Goal: Task Accomplishment & Management: Complete application form

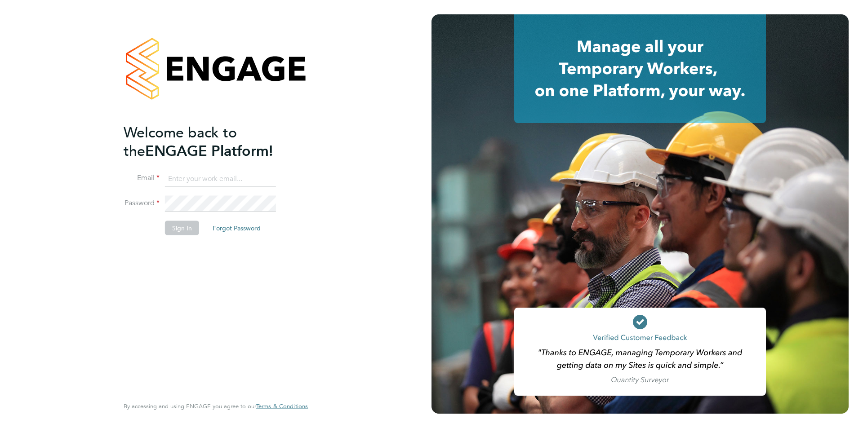
type input "jscholes@fr-group.co.uk"
click at [79, 224] on div "Welcome back to the ENGAGE Platform! Email jscholes@fr-group.co.uk Password Sig…" at bounding box center [215, 214] width 431 height 428
click at [184, 230] on button "Sign In" at bounding box center [182, 228] width 34 height 14
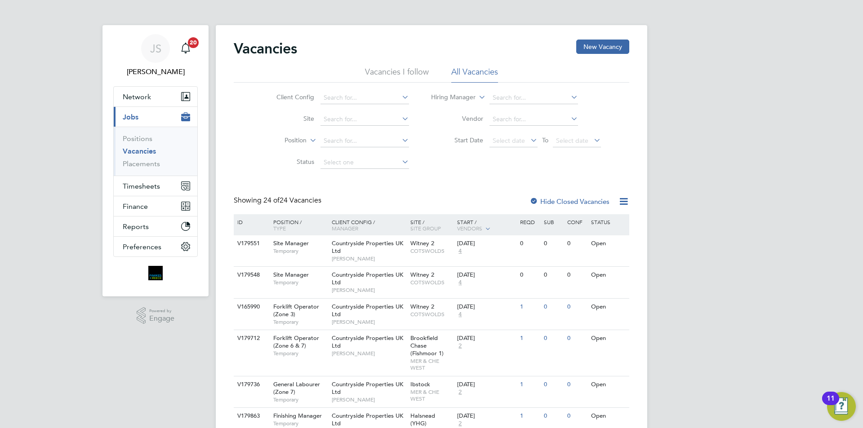
click at [150, 168] on li "Placements" at bounding box center [156, 163] width 67 height 9
click at [153, 164] on link "Placements" at bounding box center [141, 163] width 37 height 9
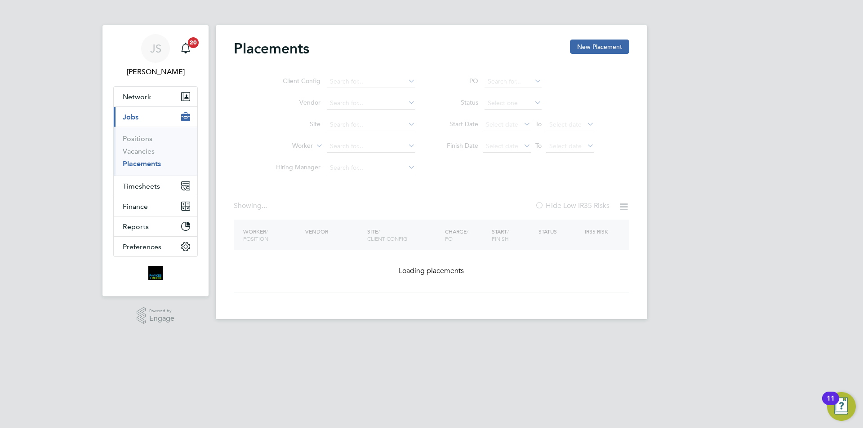
click at [330, 142] on ul "Client Config Vendor Site Worker Hiring Manager" at bounding box center [341, 125] width 169 height 108
click at [337, 146] on div "Placements New Placement Client Config Vendor Site Worker Hiring Manager PO Sta…" at bounding box center [431, 172] width 431 height 294
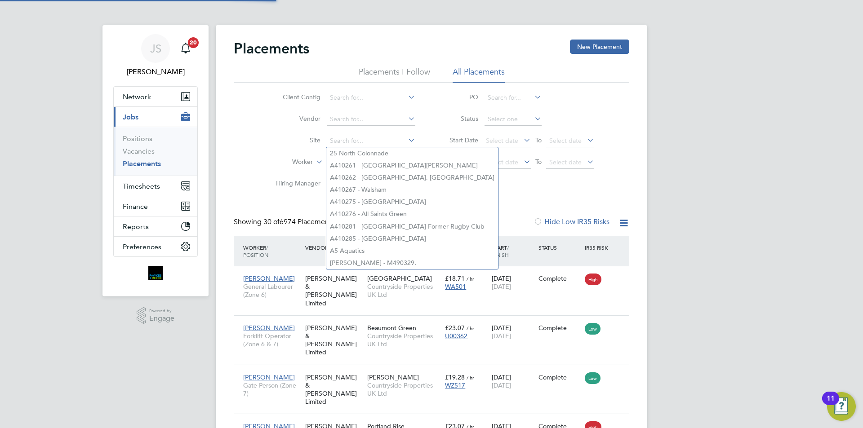
click at [281, 148] on li "Site" at bounding box center [341, 141] width 169 height 22
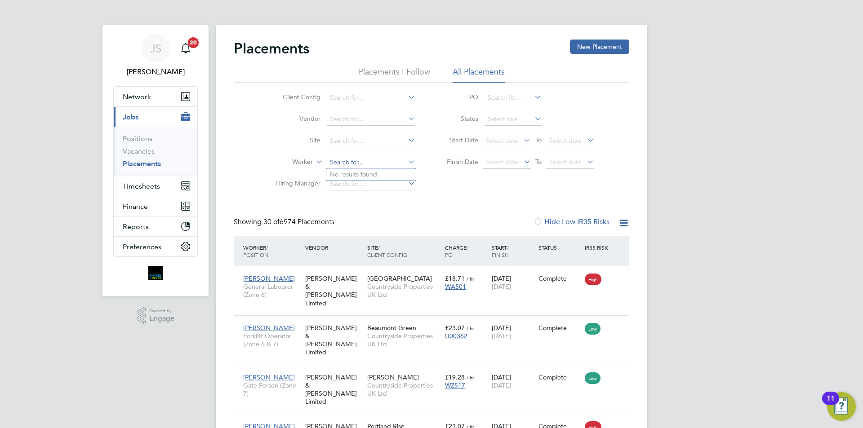
click at [341, 159] on input at bounding box center [371, 162] width 89 height 13
click at [358, 171] on li "Habeeb Ogunreni" at bounding box center [370, 174] width 89 height 12
type input "Habeeb Ogunreni"
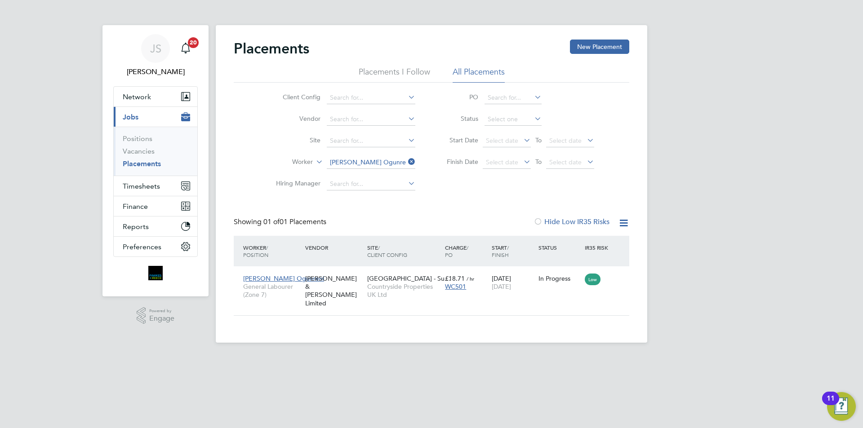
click at [406, 163] on icon at bounding box center [406, 161] width 0 height 13
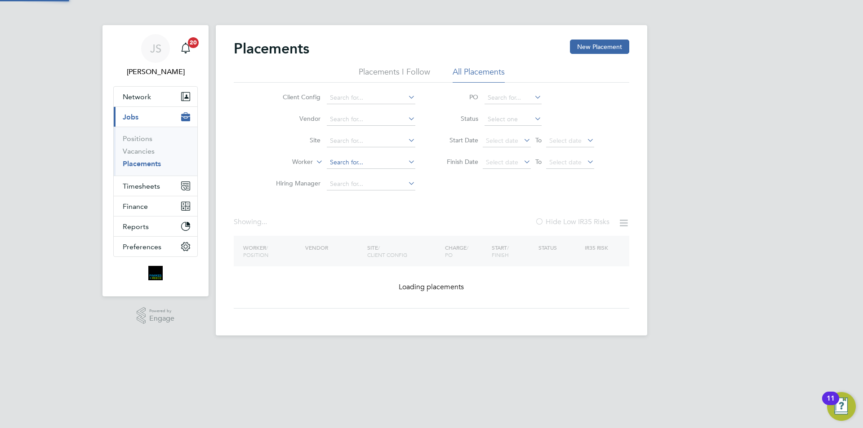
click at [398, 159] on input at bounding box center [371, 162] width 89 height 13
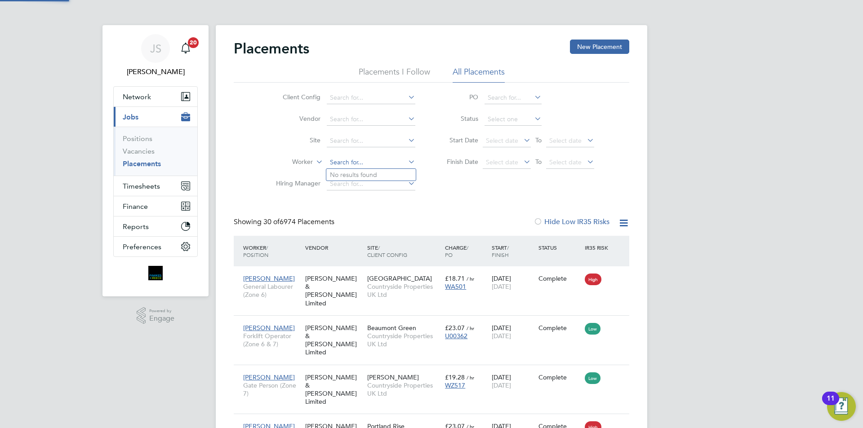
scroll to position [34, 78]
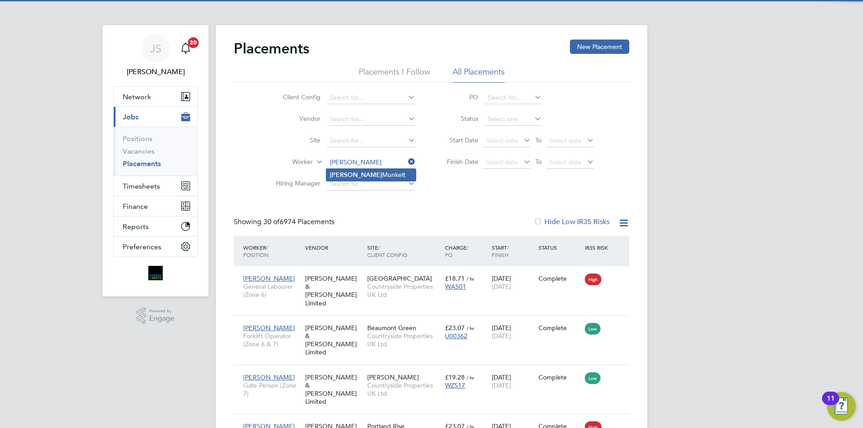
click at [364, 174] on li "Cory Munkelt" at bounding box center [370, 175] width 89 height 12
type input "Cory Munkelt"
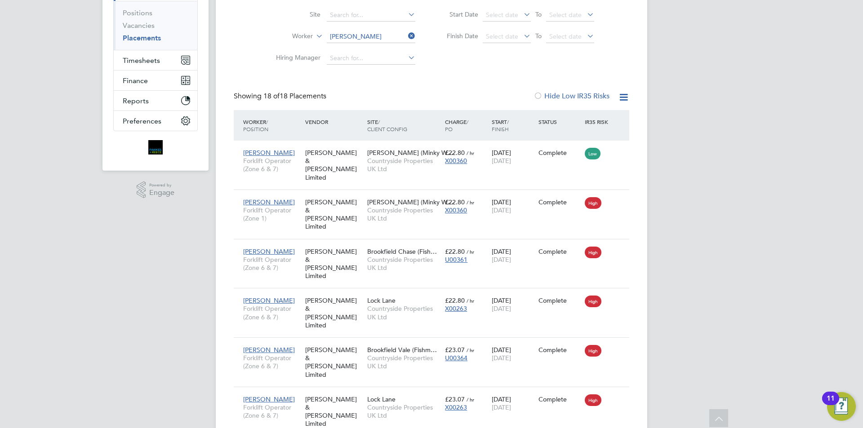
click at [406, 35] on icon at bounding box center [406, 36] width 0 height 13
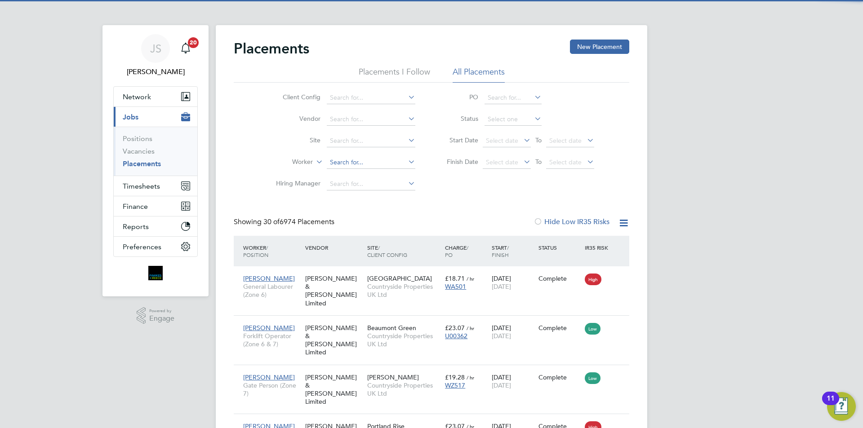
click at [358, 159] on input at bounding box center [371, 162] width 89 height 13
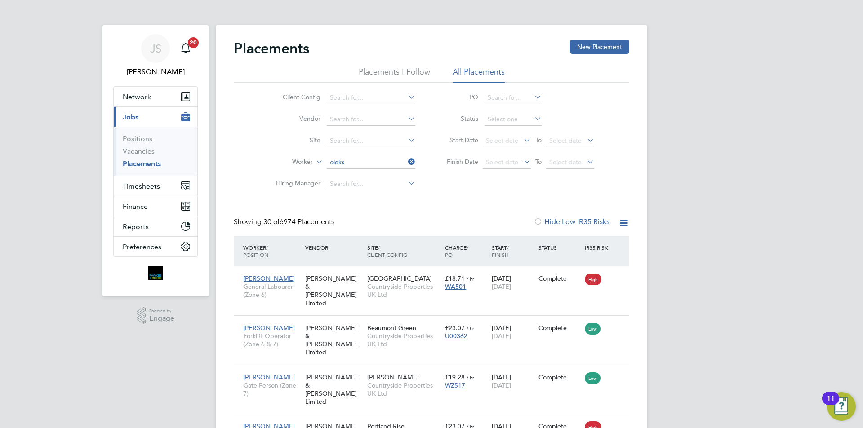
click at [352, 178] on li "Oleks andr Moisei" at bounding box center [370, 175] width 89 height 12
type input "Oleksandr Moisei"
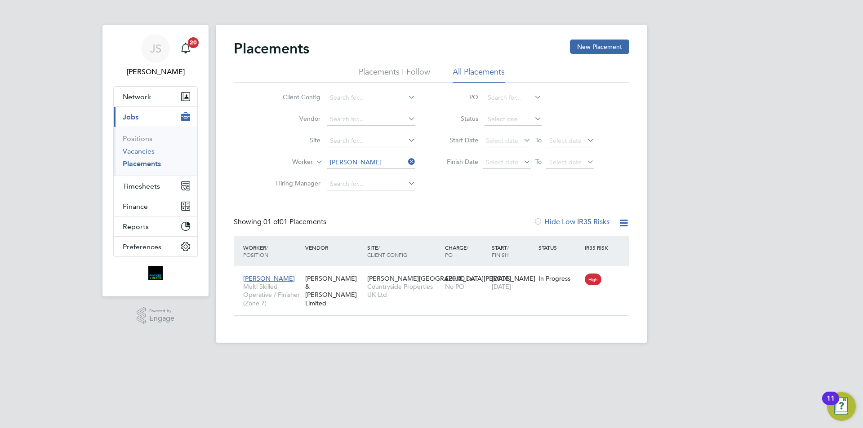
click at [131, 152] on link "Vacancies" at bounding box center [139, 151] width 32 height 9
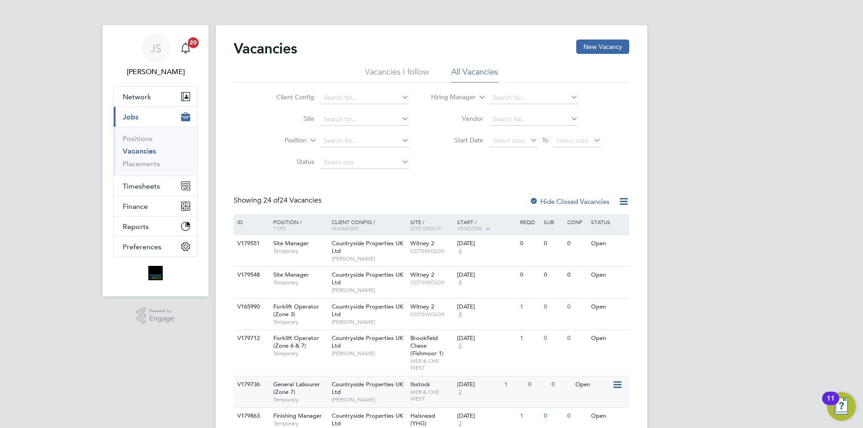
click at [387, 392] on div "Countryside Properties UK Ltd Darren Shaw" at bounding box center [368, 391] width 79 height 31
click at [151, 184] on span "Timesheets" at bounding box center [141, 186] width 37 height 9
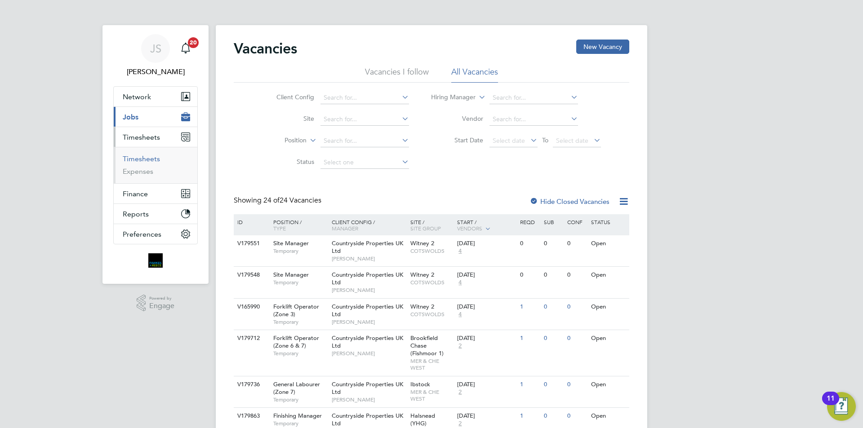
click at [150, 156] on link "Timesheets" at bounding box center [141, 159] width 37 height 9
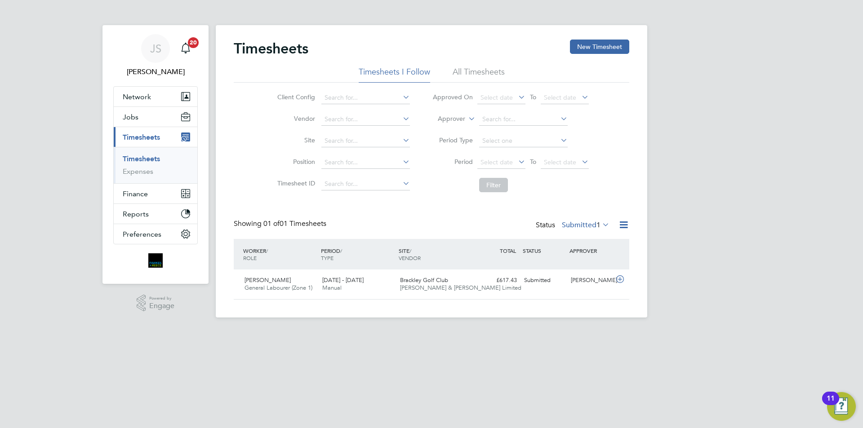
scroll to position [23, 78]
click at [588, 50] on button "New Timesheet" at bounding box center [599, 47] width 59 height 14
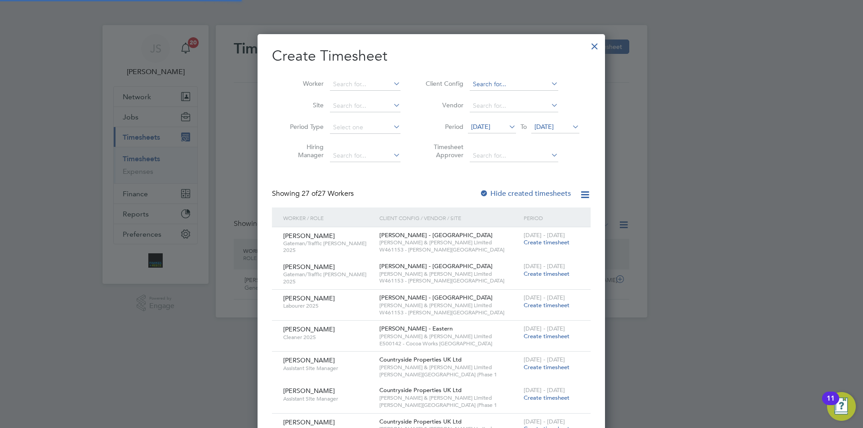
scroll to position [1447, 348]
click at [377, 87] on input at bounding box center [365, 84] width 71 height 13
click at [366, 105] on li "Olek sandr Moisei" at bounding box center [365, 108] width 73 height 12
type input "Oleksandr Moisei"
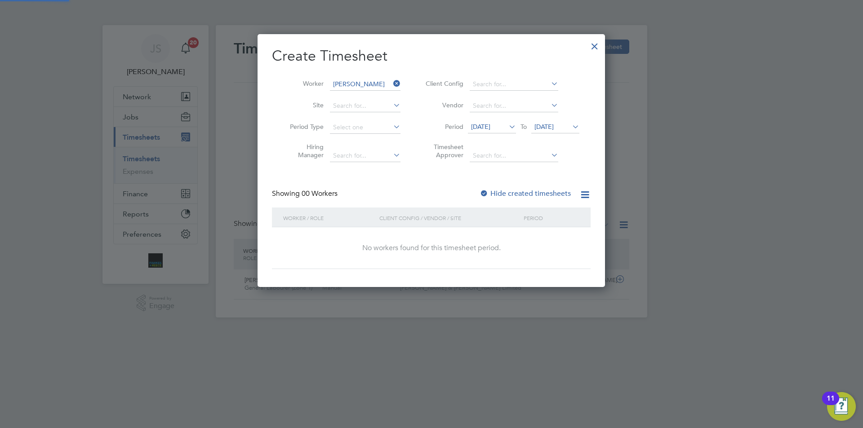
scroll to position [253, 348]
click at [485, 190] on div at bounding box center [483, 194] width 9 height 9
click at [490, 128] on span "21 Aug 2025" at bounding box center [480, 127] width 19 height 8
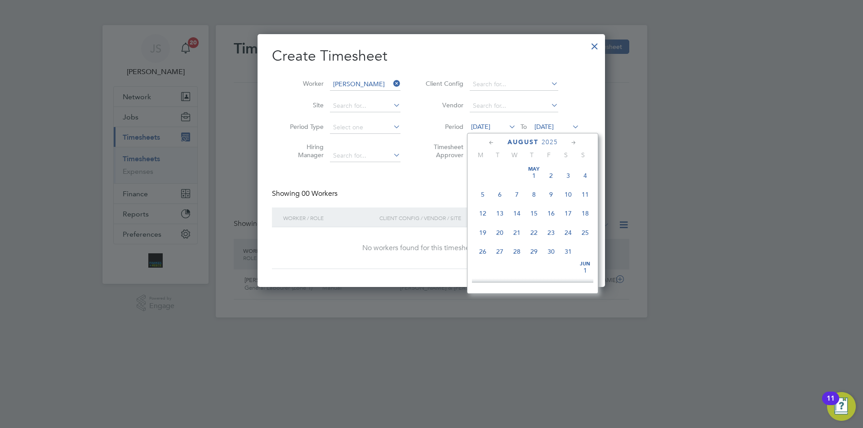
scroll to position [331, 0]
click at [481, 232] on span "25" at bounding box center [482, 224] width 17 height 17
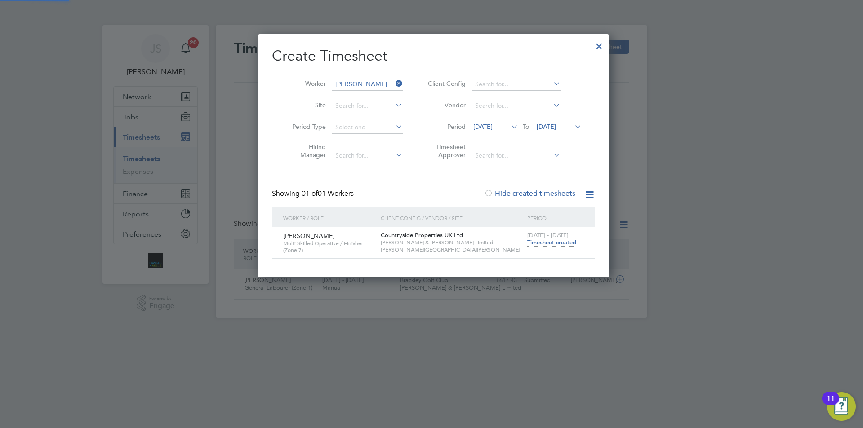
scroll to position [243, 348]
click at [551, 240] on span "Timesheet created" at bounding box center [551, 243] width 49 height 8
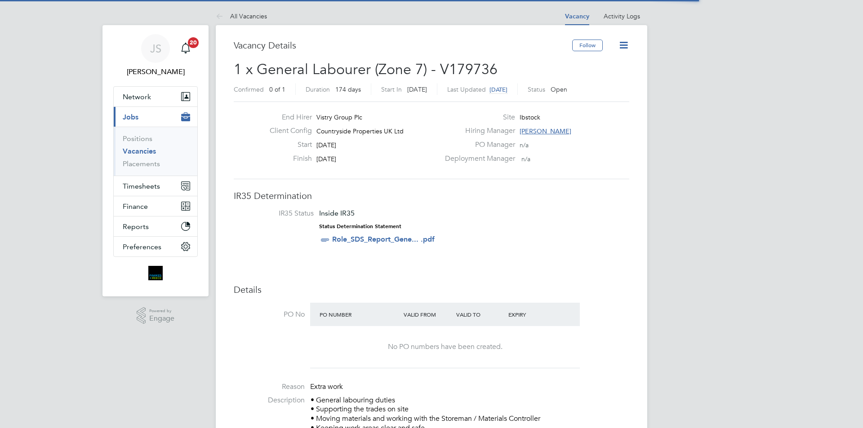
scroll to position [27, 63]
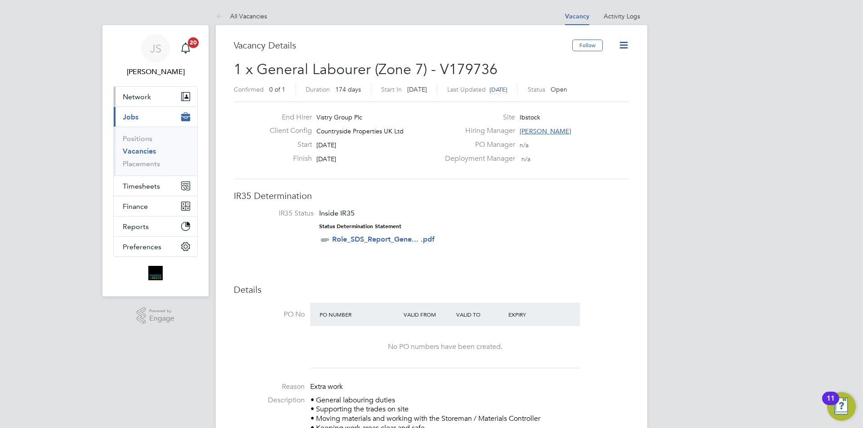
click at [143, 102] on button "Network" at bounding box center [156, 97] width 84 height 20
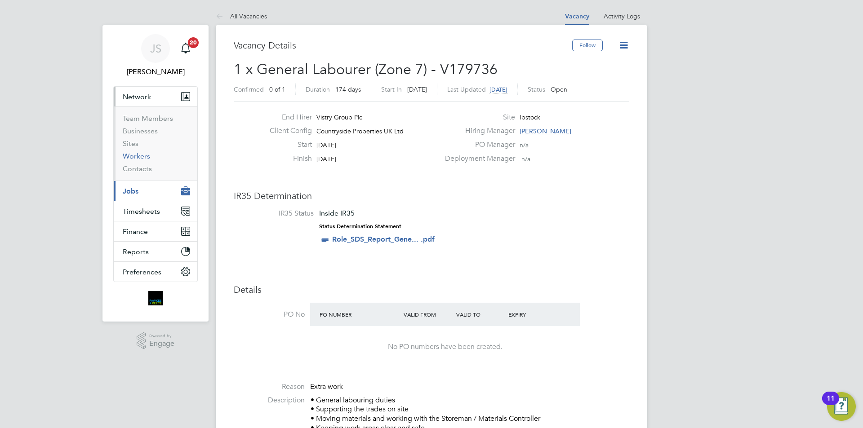
click at [139, 159] on link "Workers" at bounding box center [136, 156] width 27 height 9
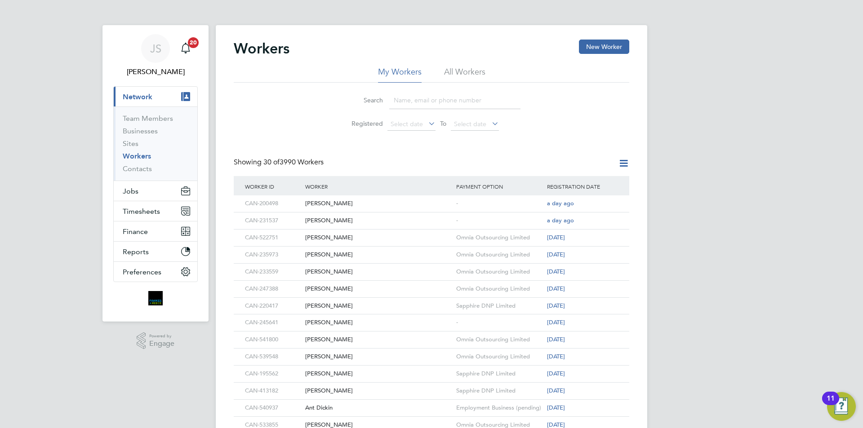
click at [455, 68] on li "All Workers" at bounding box center [464, 74] width 41 height 16
paste input "[EMAIL_ADDRESS][DOMAIN_NAME]"
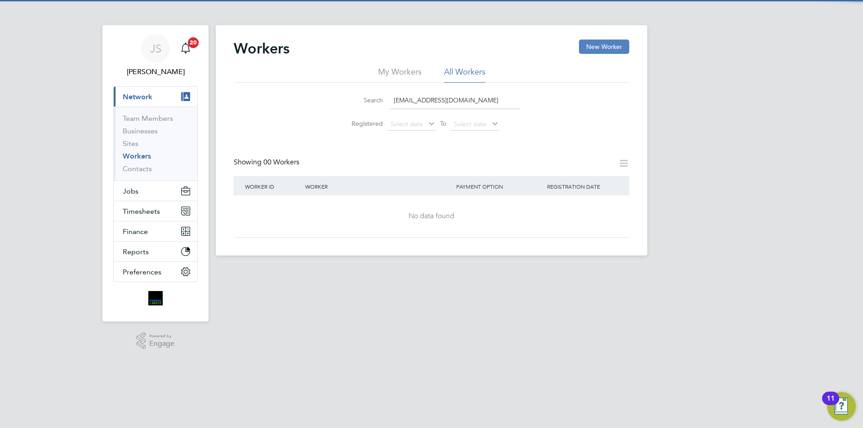
type input "[EMAIL_ADDRESS][DOMAIN_NAME]"
click at [589, 40] on button "New Worker" at bounding box center [604, 47] width 50 height 14
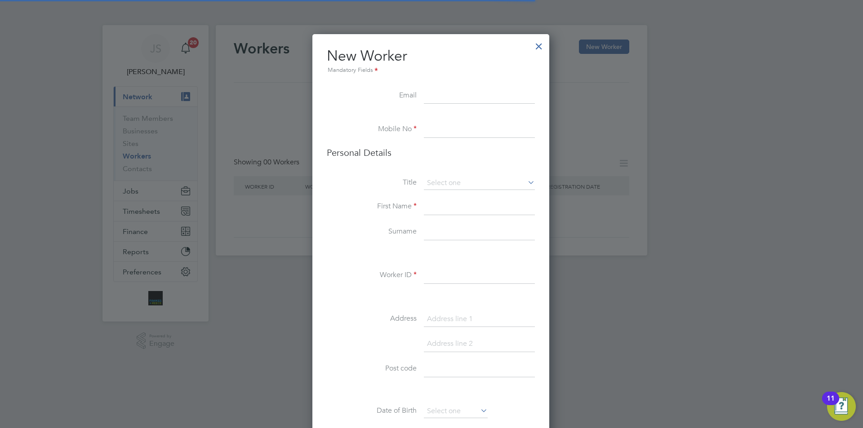
scroll to position [760, 238]
paste input "[EMAIL_ADDRESS][DOMAIN_NAME]"
type input "[EMAIL_ADDRESS][DOMAIN_NAME]"
click at [452, 124] on input at bounding box center [479, 130] width 111 height 16
paste input "07538561799"
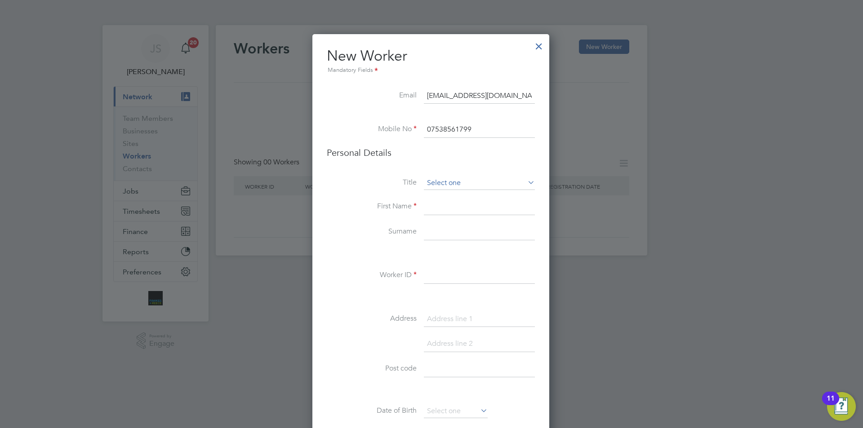
type input "07538561799"
click at [463, 177] on input at bounding box center [479, 183] width 111 height 13
click at [449, 193] on li "Mr" at bounding box center [479, 196] width 112 height 12
type input "Mr"
click at [443, 208] on div "Workers New Worker My Workers All Workers Search adamwarne23@hotmail.com Regist…" at bounding box center [431, 140] width 431 height 230
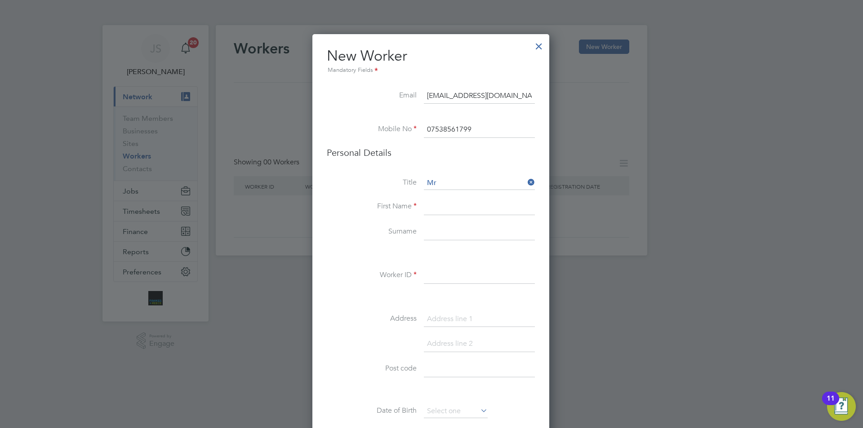
click at [443, 208] on input at bounding box center [479, 207] width 111 height 16
type input "[PERSON_NAME]"
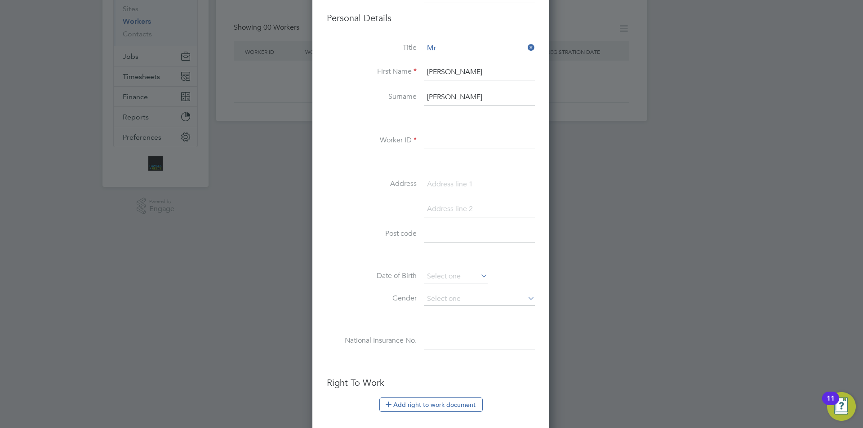
type input "[PERSON_NAME]"
click at [439, 142] on input at bounding box center [479, 141] width 111 height 16
paste input "CAN-544411"
type input "CAN-544411"
click at [465, 230] on input at bounding box center [479, 234] width 111 height 16
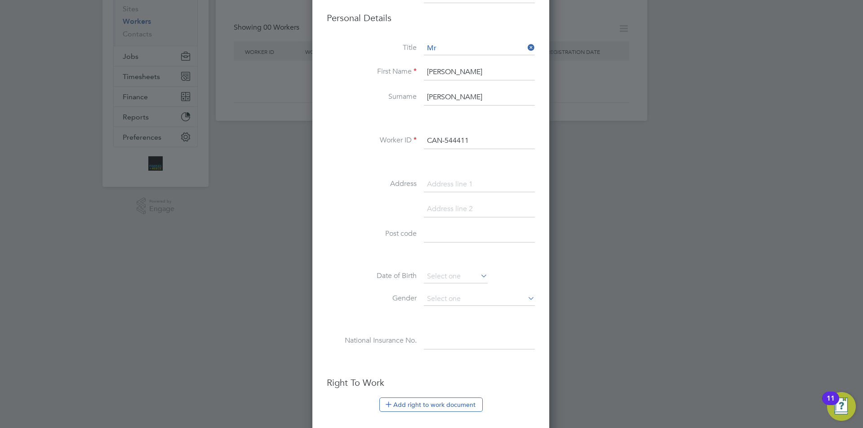
paste input "L36 3TT"
type input "L36 3TT"
click at [455, 273] on input at bounding box center [456, 276] width 64 height 13
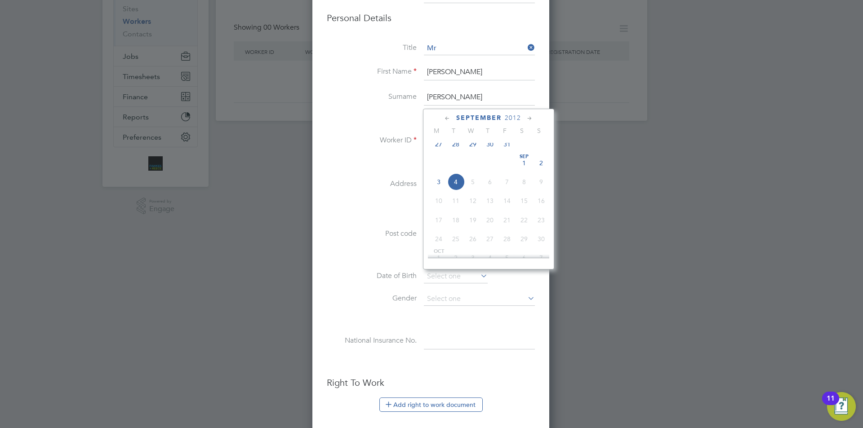
click at [509, 117] on span "2012" at bounding box center [513, 118] width 16 height 8
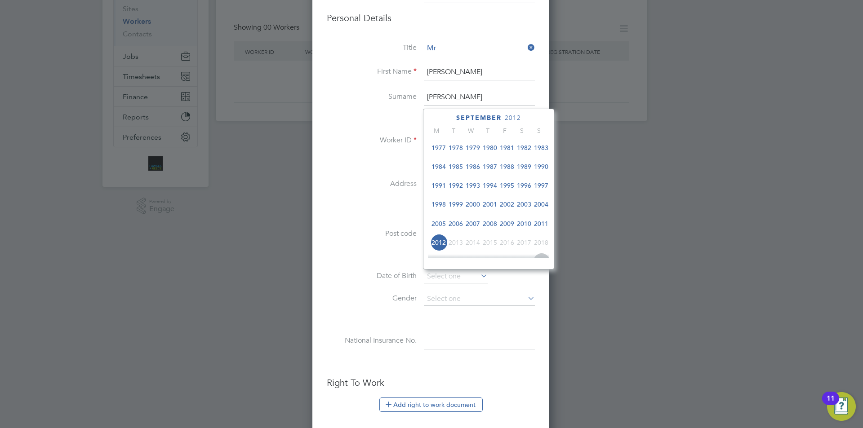
click at [472, 168] on span "1986" at bounding box center [472, 166] width 17 height 17
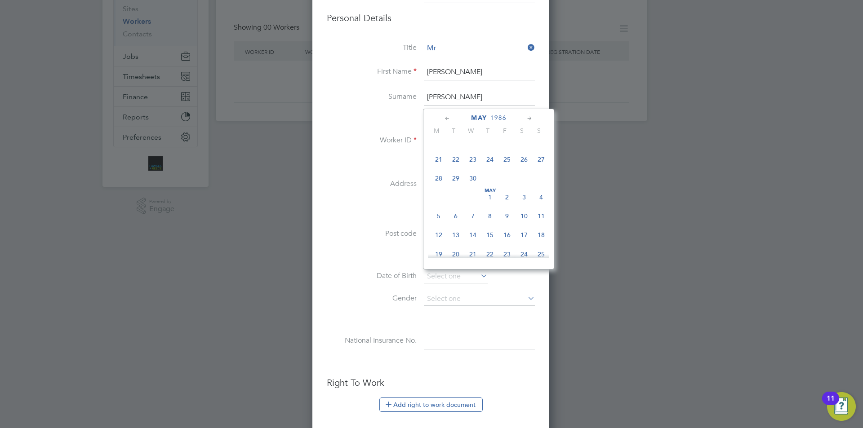
scroll to position [189, 0]
click at [471, 190] on span "7" at bounding box center [472, 189] width 17 height 17
type input "[DATE]"
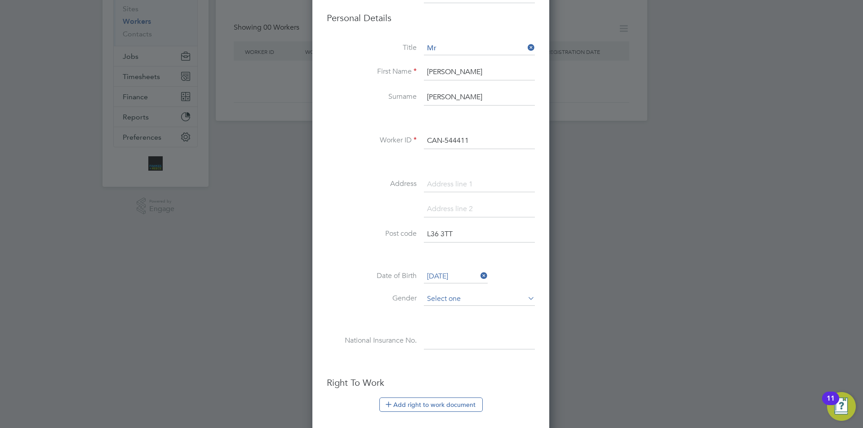
click at [440, 302] on input at bounding box center [479, 298] width 111 height 13
click at [438, 314] on li "[DEMOGRAPHIC_DATA]" at bounding box center [479, 312] width 112 height 12
type input "[DEMOGRAPHIC_DATA]"
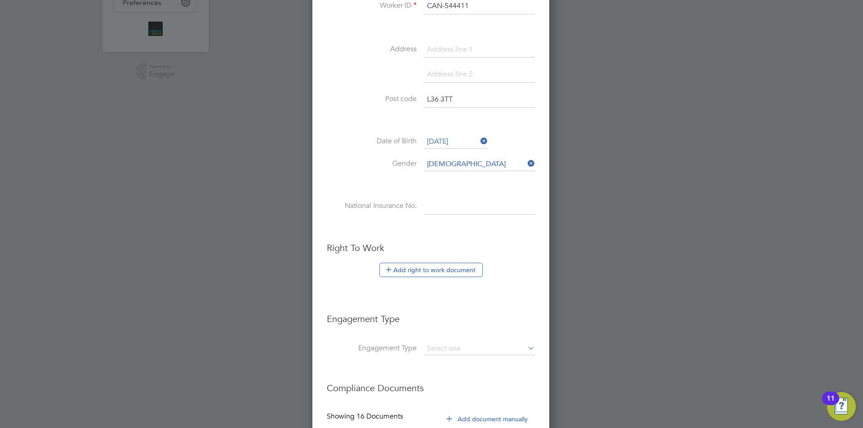
scroll to position [365, 0]
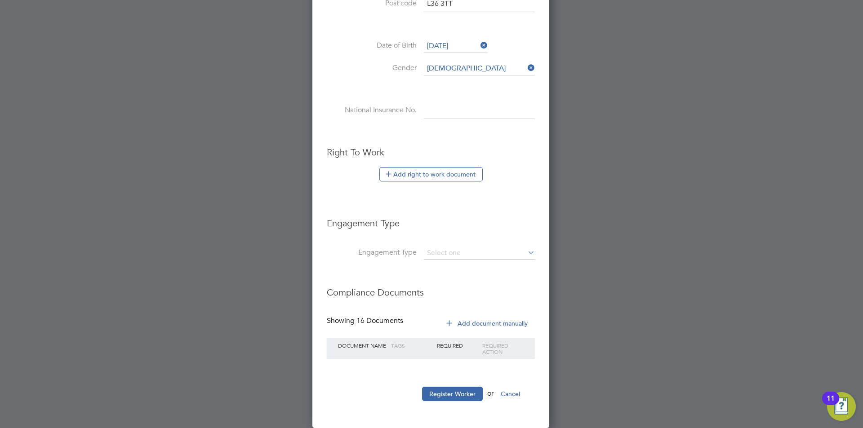
drag, startPoint x: 461, startPoint y: 396, endPoint x: 464, endPoint y: 389, distance: 7.7
click at [461, 396] on button "Register Worker" at bounding box center [452, 394] width 61 height 14
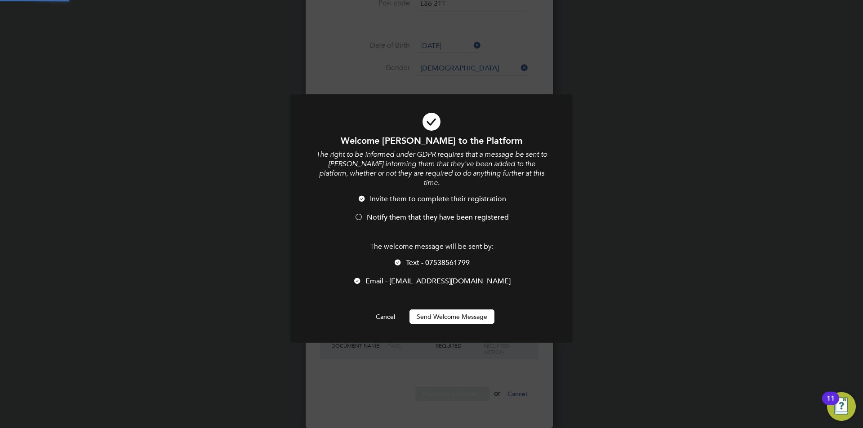
scroll to position [0, 0]
click at [453, 310] on button "Send Welcome Message" at bounding box center [451, 317] width 85 height 14
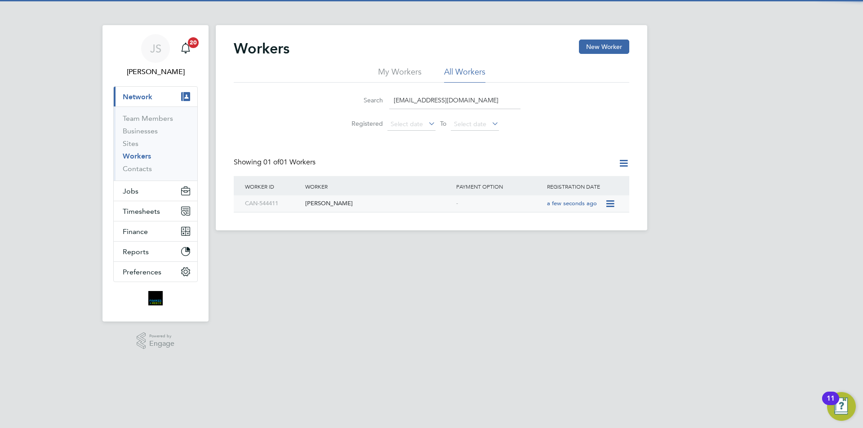
click at [332, 210] on div "[PERSON_NAME]" at bounding box center [378, 203] width 151 height 17
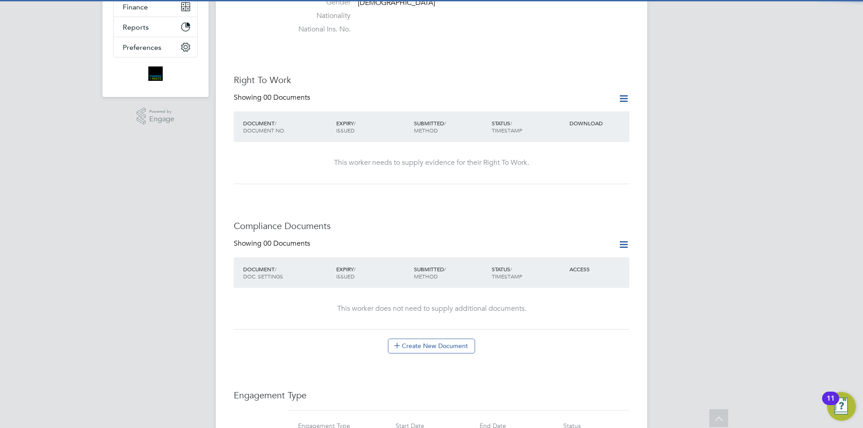
scroll to position [404, 0]
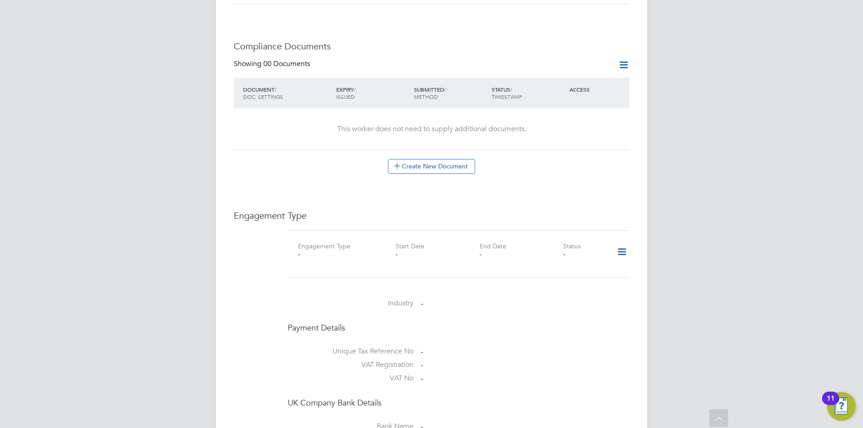
click at [622, 242] on icon at bounding box center [622, 252] width 16 height 21
click at [572, 279] on li "Add Engagement Type" at bounding box center [575, 281] width 102 height 13
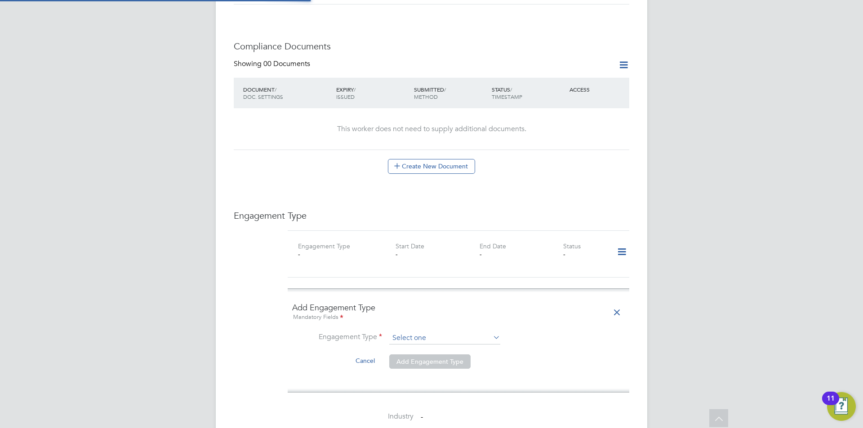
click at [439, 332] on input at bounding box center [444, 338] width 111 height 13
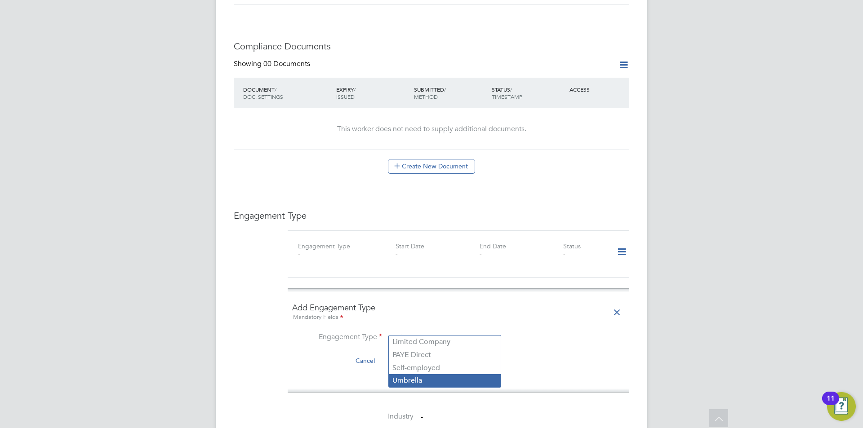
click at [412, 379] on li "Umbrella" at bounding box center [445, 380] width 112 height 13
type input "Umbrella"
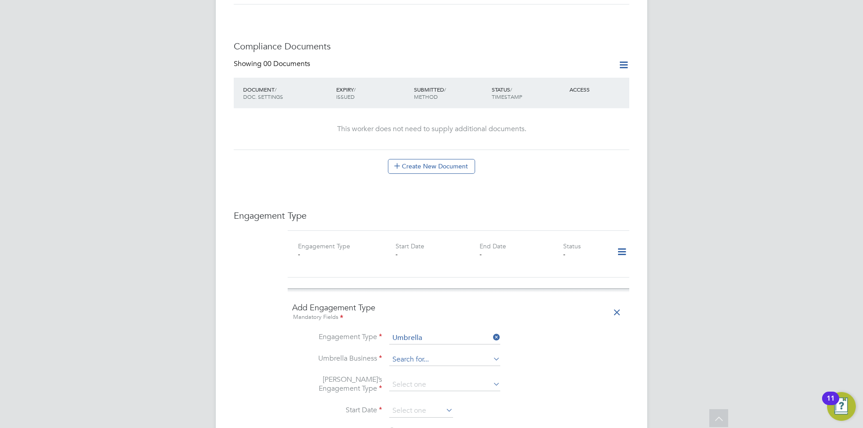
click at [414, 354] on input at bounding box center [444, 360] width 111 height 13
click at [408, 385] on li "Om nia Outsourcing Limited" at bounding box center [445, 389] width 112 height 13
type input "Omnia Outsourcing Limited"
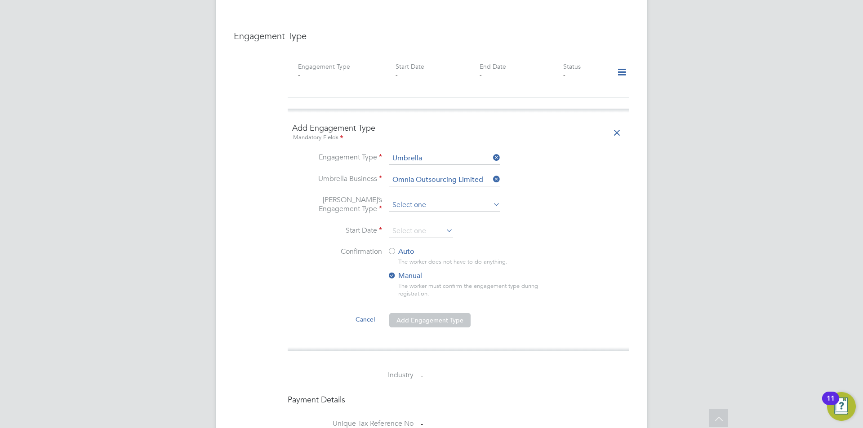
click at [411, 199] on input at bounding box center [444, 205] width 111 height 13
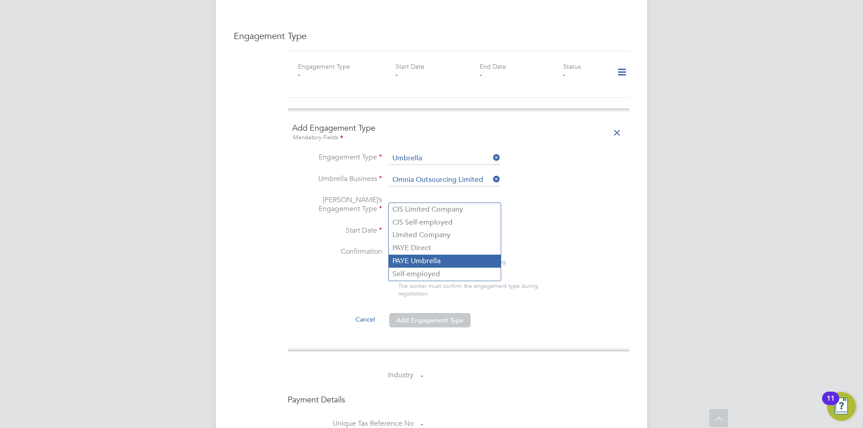
click at [416, 261] on li "PAYE Umbrella" at bounding box center [445, 261] width 112 height 13
type input "PAYE Umbrella"
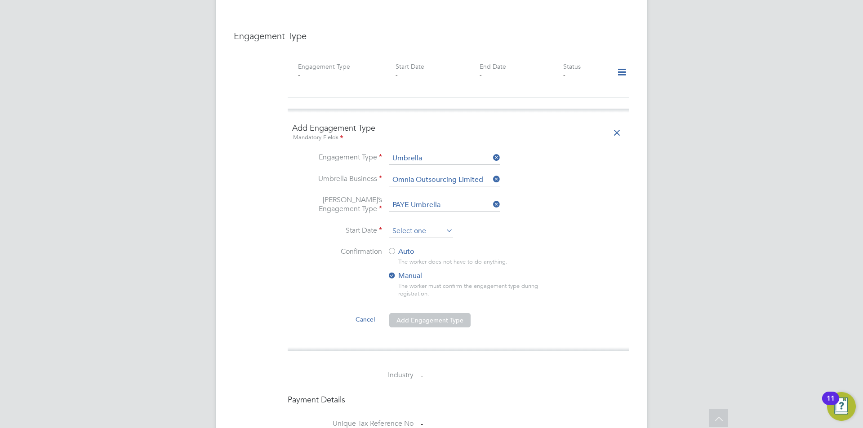
click at [416, 225] on input at bounding box center [421, 231] width 64 height 13
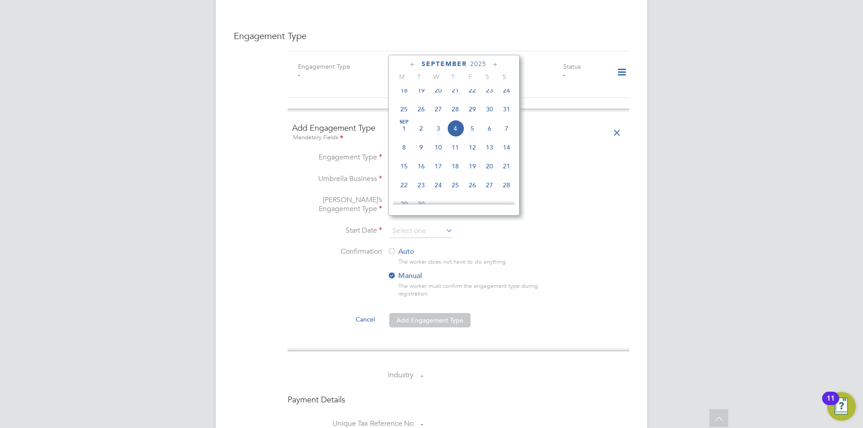
click at [406, 153] on span "8" at bounding box center [403, 147] width 17 height 17
type input "[DATE]"
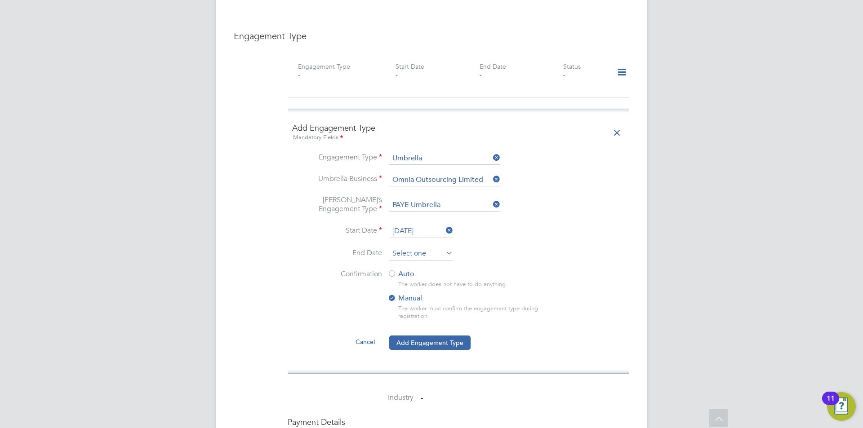
click at [420, 247] on input at bounding box center [421, 253] width 64 height 13
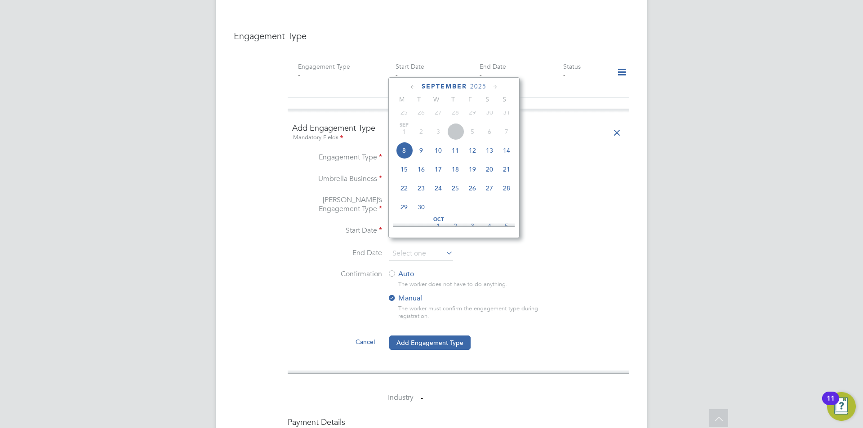
click at [494, 86] on icon at bounding box center [495, 87] width 9 height 10
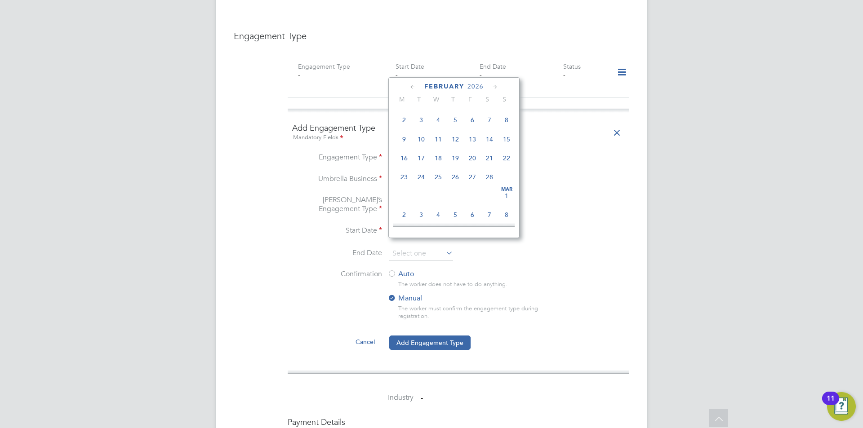
click at [494, 86] on icon at bounding box center [495, 87] width 9 height 10
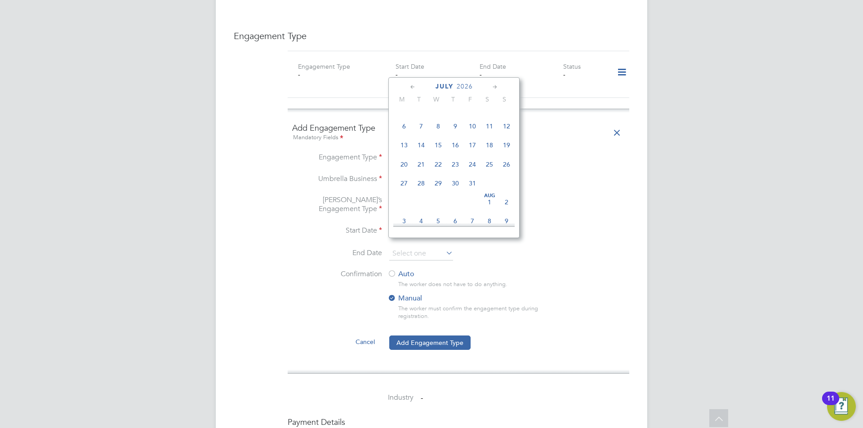
click at [494, 86] on icon at bounding box center [495, 87] width 9 height 10
click at [474, 168] on span "25" at bounding box center [472, 159] width 17 height 17
type input "[DATE]"
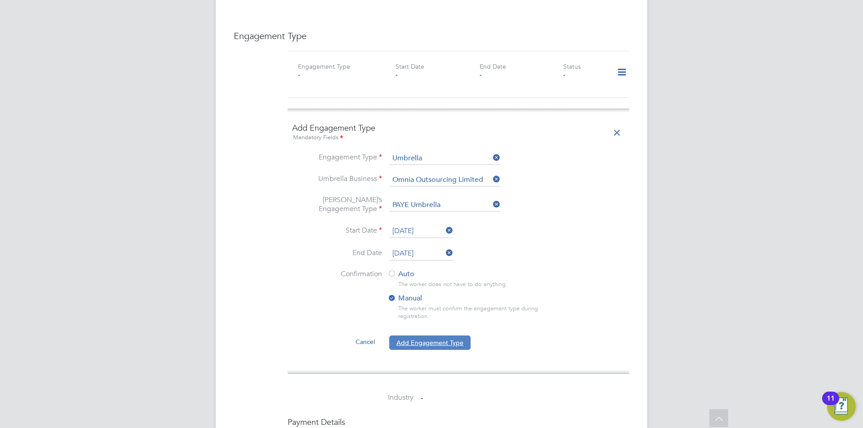
click at [459, 336] on button "Add Engagement Type" at bounding box center [429, 343] width 81 height 14
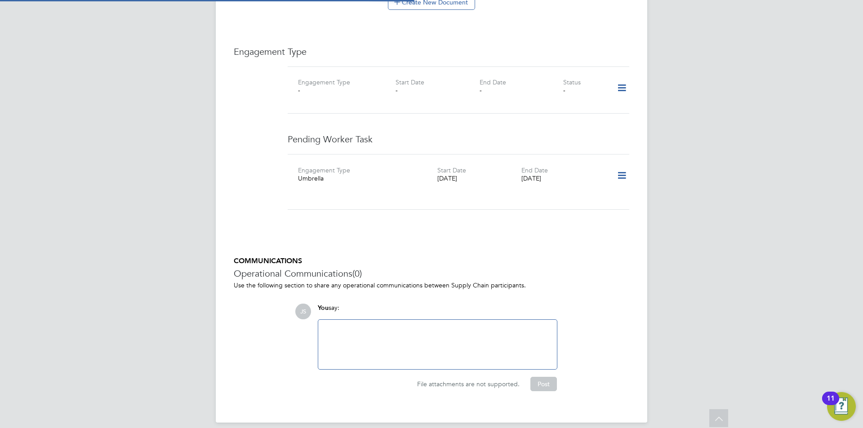
scroll to position [581, 0]
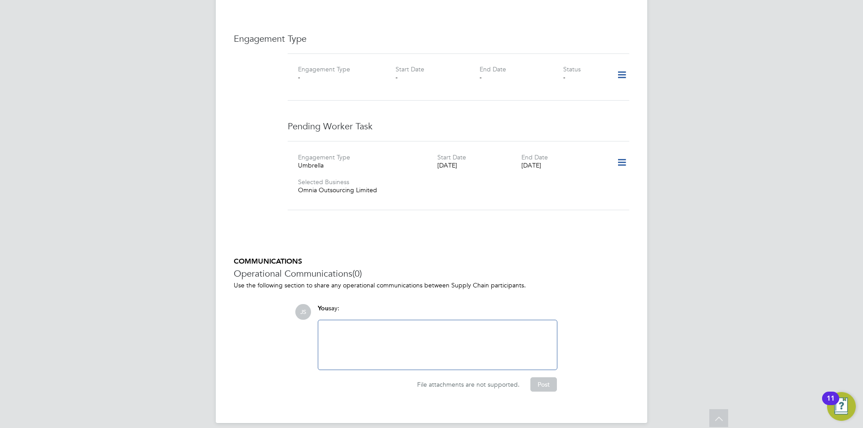
click at [623, 154] on icon at bounding box center [622, 162] width 16 height 21
click at [610, 204] on li "Confirm" at bounding box center [608, 205] width 34 height 13
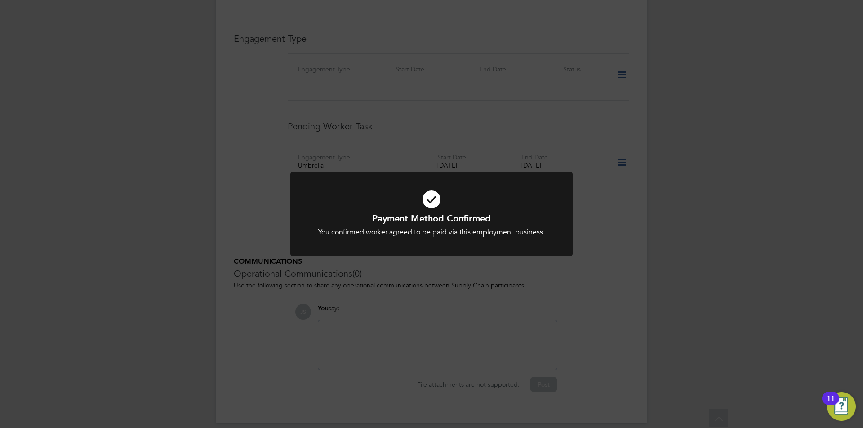
click at [609, 226] on div "Payment Method Confirmed You confirmed worker agreed to be paid via this employ…" at bounding box center [431, 214] width 863 height 428
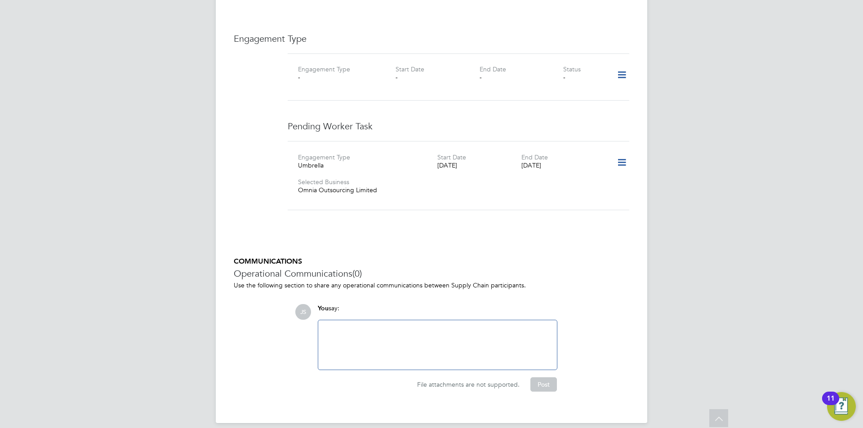
scroll to position [402, 0]
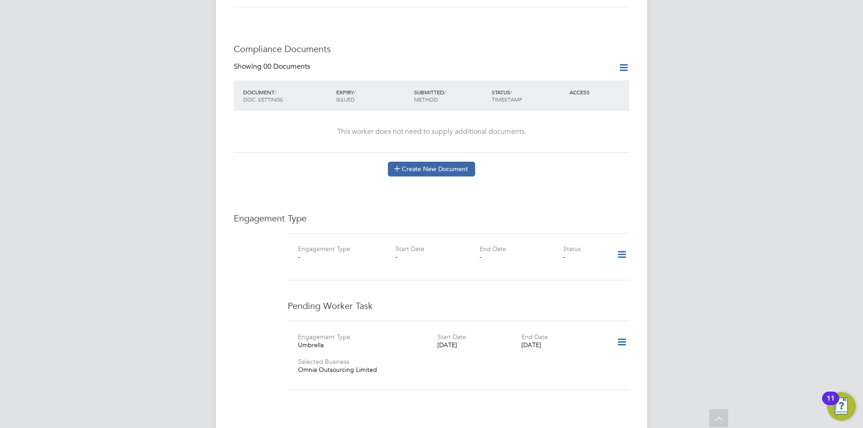
click at [446, 162] on button "Create New Document" at bounding box center [431, 169] width 87 height 14
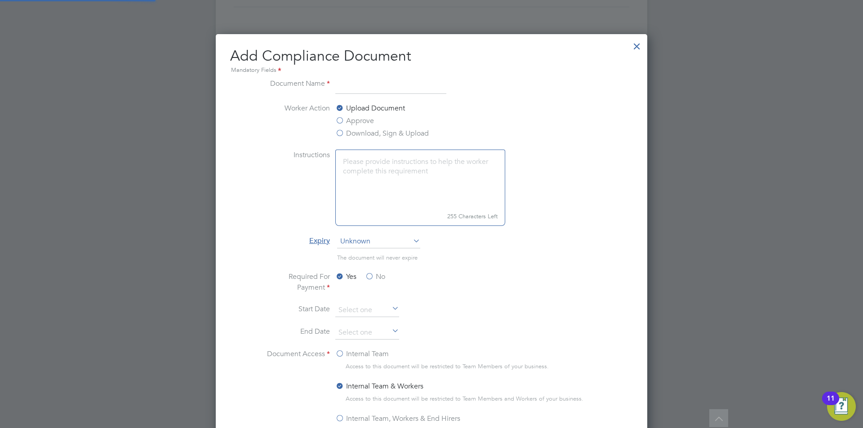
scroll to position [472, 432]
click at [364, 85] on input at bounding box center [390, 86] width 111 height 16
type input "cscs"
click at [367, 123] on label "Approve" at bounding box center [354, 120] width 39 height 11
click at [0, 0] on input "Approve" at bounding box center [0, 0] width 0 height 0
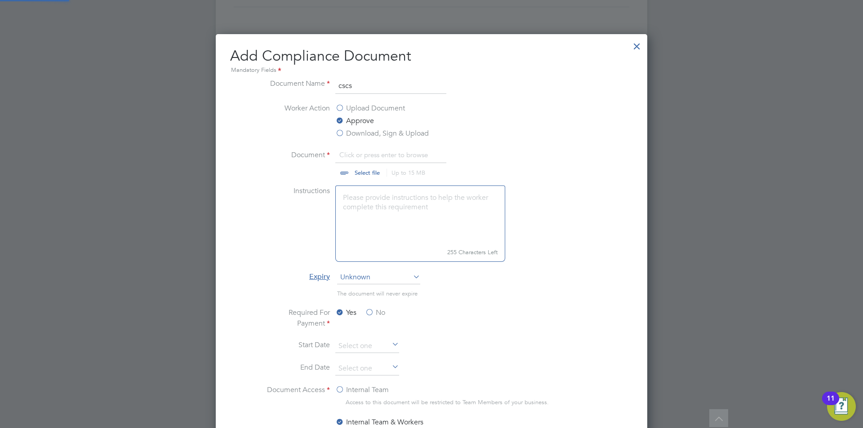
scroll to position [13, 111]
click at [355, 172] on input "file" at bounding box center [375, 163] width 141 height 27
type input "C:\fakepath\cscs.jpg"
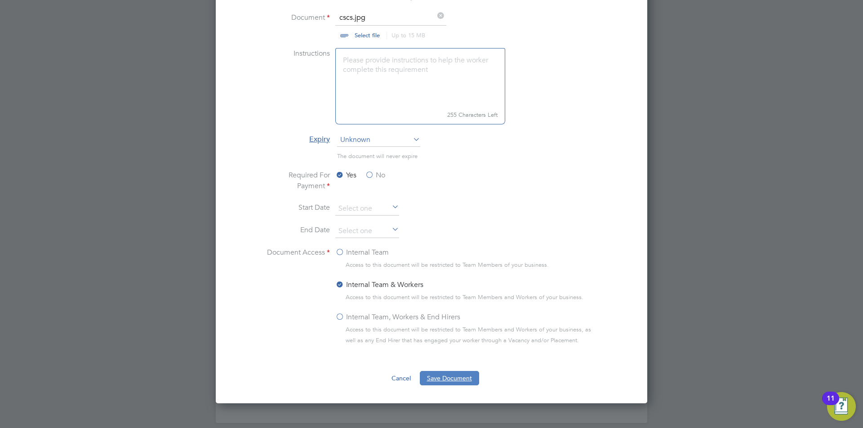
click at [463, 383] on button "Save Document" at bounding box center [449, 378] width 59 height 14
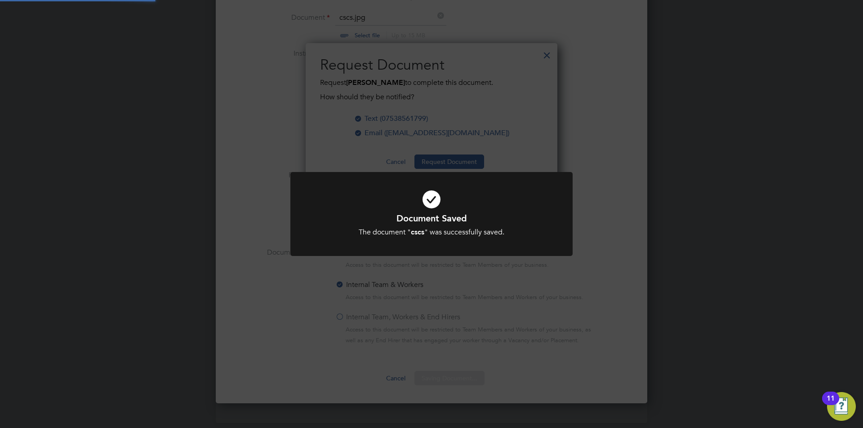
scroll to position [144, 252]
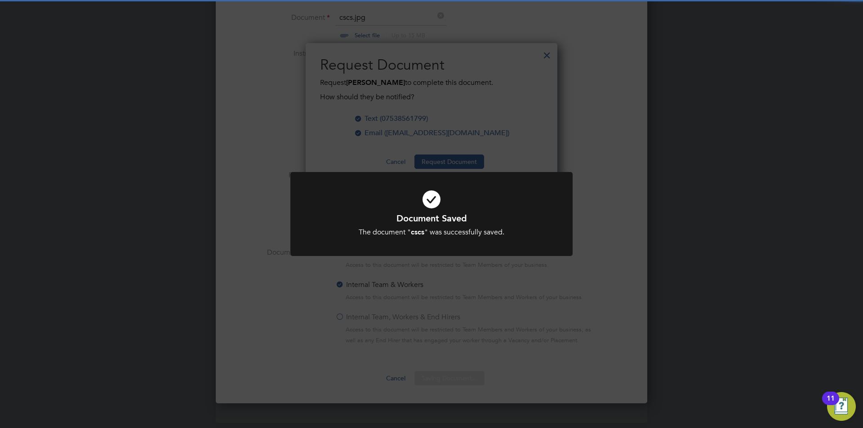
click at [387, 283] on div "Document Saved The document " cscs " was successfully saved. Cancel Okay" at bounding box center [431, 214] width 863 height 428
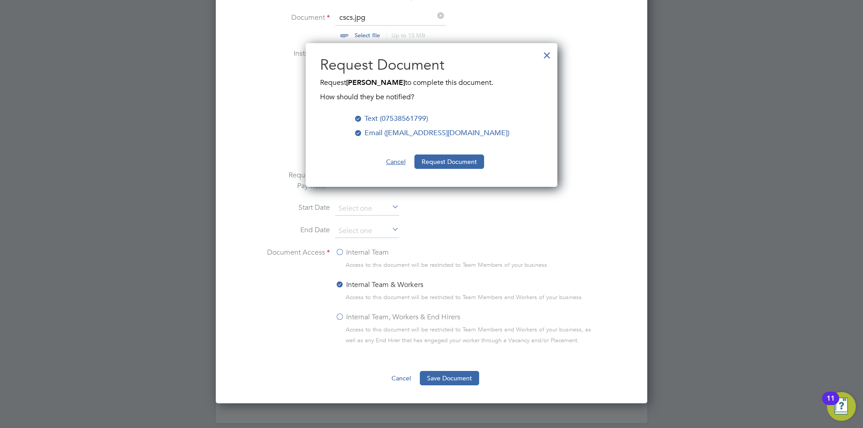
click at [398, 161] on button "Cancel" at bounding box center [396, 162] width 34 height 14
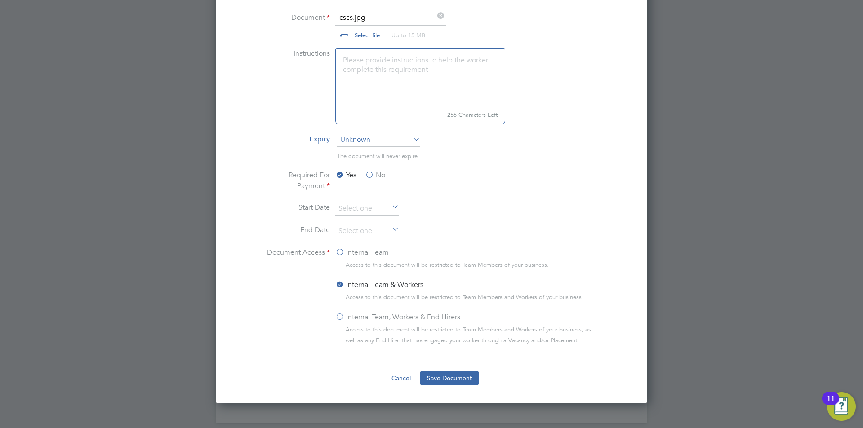
click at [399, 382] on button "Cancel" at bounding box center [401, 378] width 34 height 14
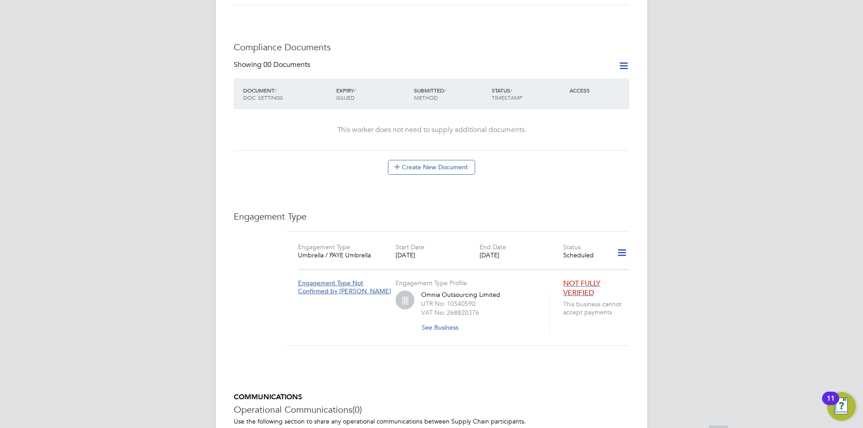
scroll to position [402, 0]
click at [435, 164] on button "Create New Document" at bounding box center [431, 169] width 87 height 14
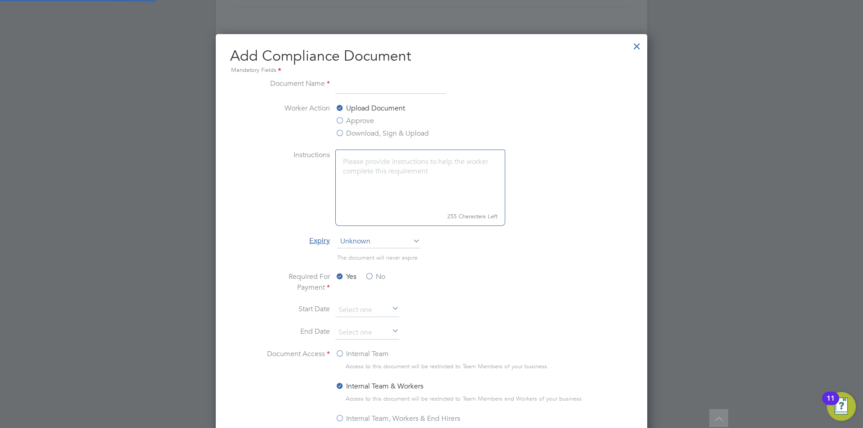
scroll to position [472, 432]
click at [368, 79] on input at bounding box center [390, 86] width 111 height 16
click at [640, 46] on div at bounding box center [637, 44] width 16 height 16
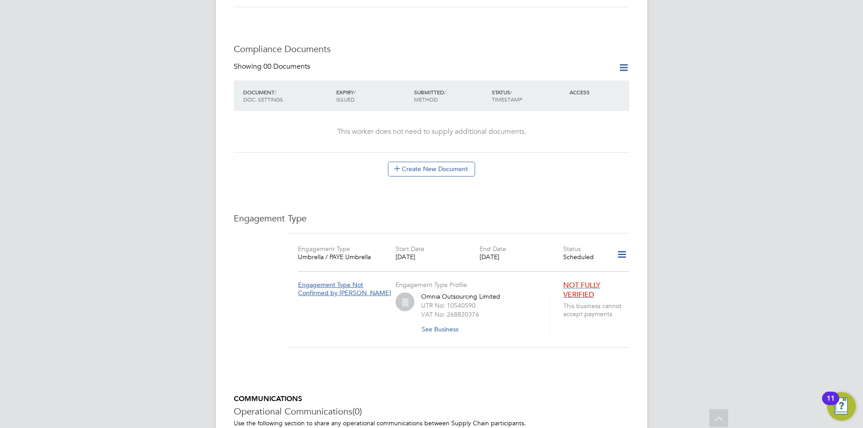
scroll to position [267, 0]
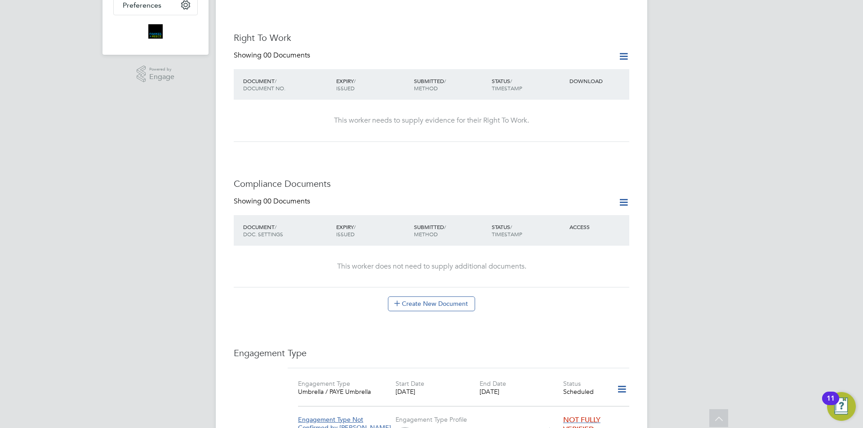
click at [625, 51] on icon at bounding box center [623, 56] width 11 height 11
click at [547, 63] on li "Add Right To Work Document" at bounding box center [573, 68] width 108 height 13
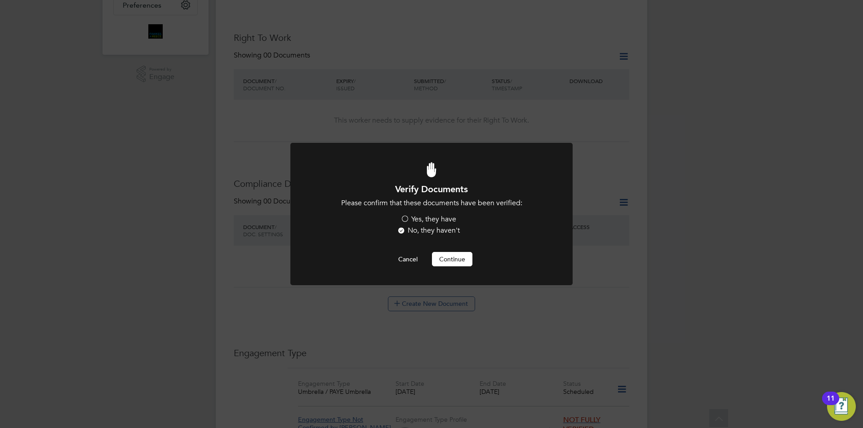
scroll to position [0, 0]
click at [420, 219] on label "Yes, they have" at bounding box center [428, 219] width 56 height 9
click at [0, 0] on input "Yes, they have" at bounding box center [0, 0] width 0 height 0
click at [444, 262] on button "Continue" at bounding box center [452, 259] width 40 height 14
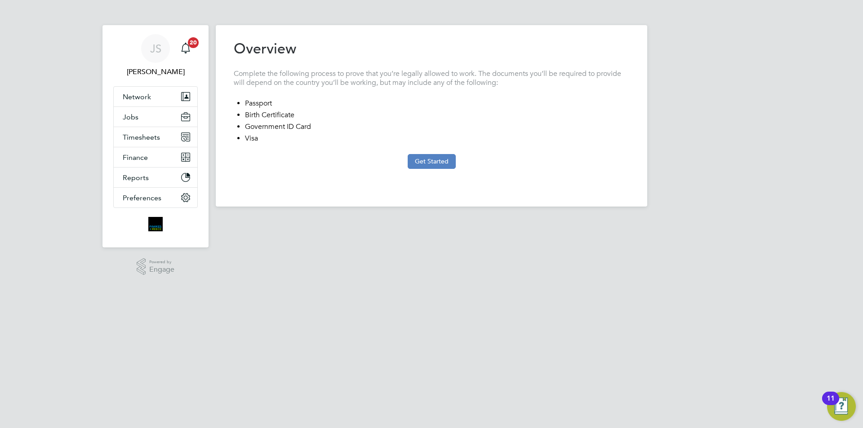
click at [430, 166] on button "Get Started" at bounding box center [431, 161] width 48 height 14
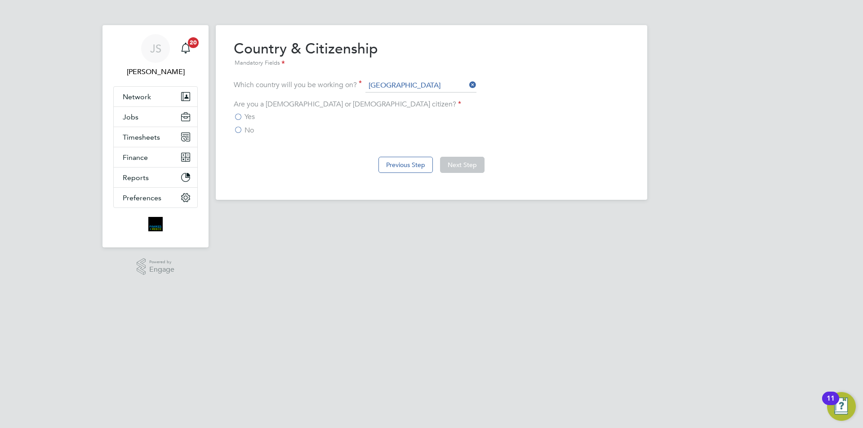
click at [236, 116] on label "Yes" at bounding box center [244, 116] width 21 height 9
click at [0, 0] on input "Yes" at bounding box center [0, 0] width 0 height 0
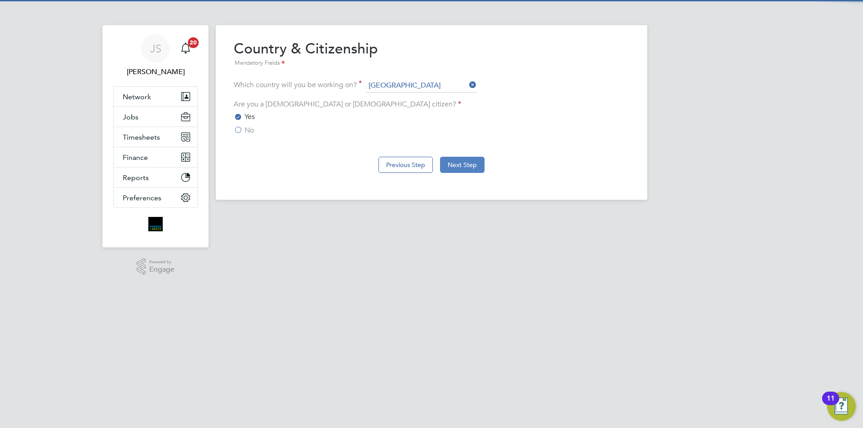
click at [452, 161] on button "Next Step" at bounding box center [462, 165] width 44 height 16
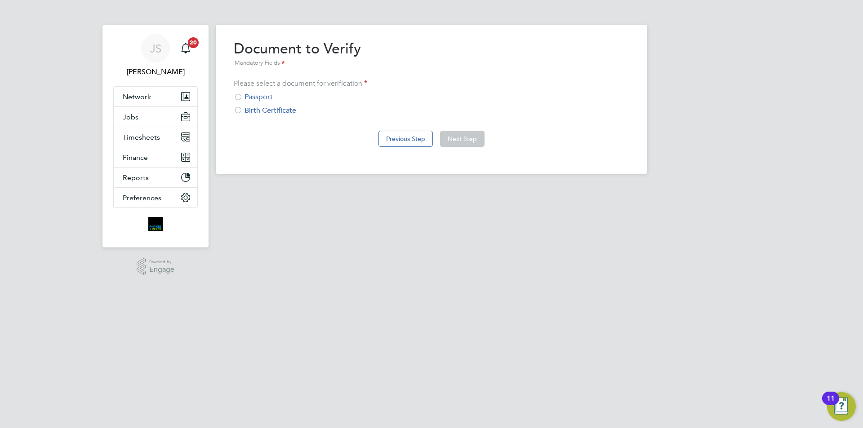
click at [258, 101] on div "Passport" at bounding box center [431, 97] width 395 height 9
click at [465, 140] on button "Next Step" at bounding box center [462, 139] width 44 height 16
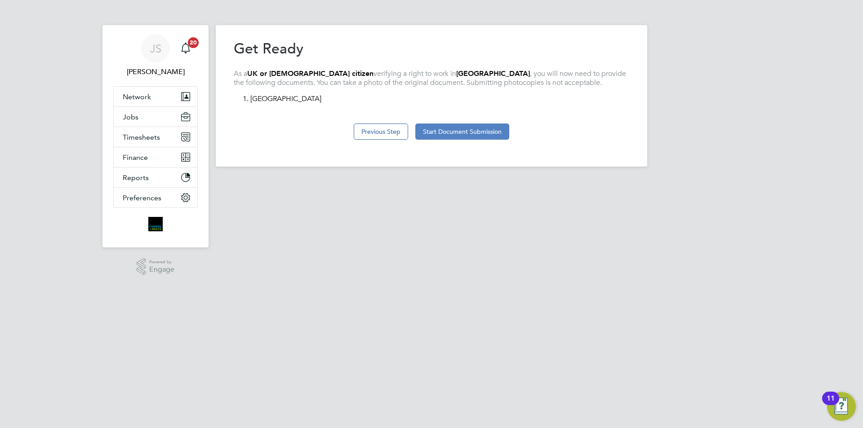
click at [466, 133] on button "Start Document Submission" at bounding box center [462, 132] width 94 height 16
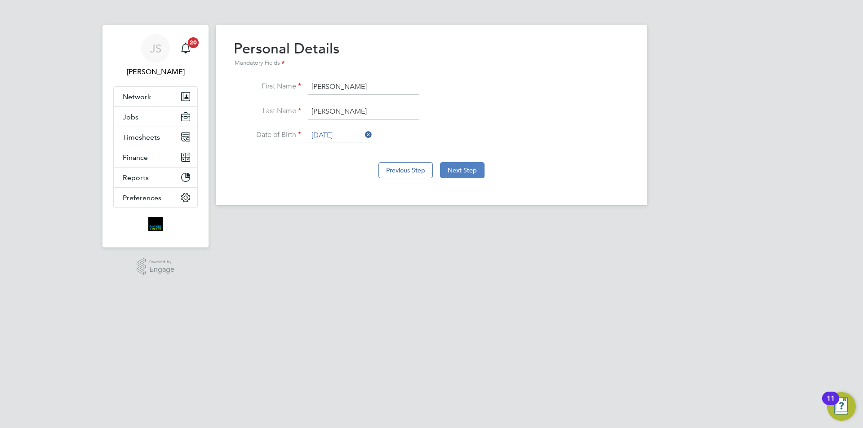
click at [470, 169] on button "Next Step" at bounding box center [462, 170] width 44 height 16
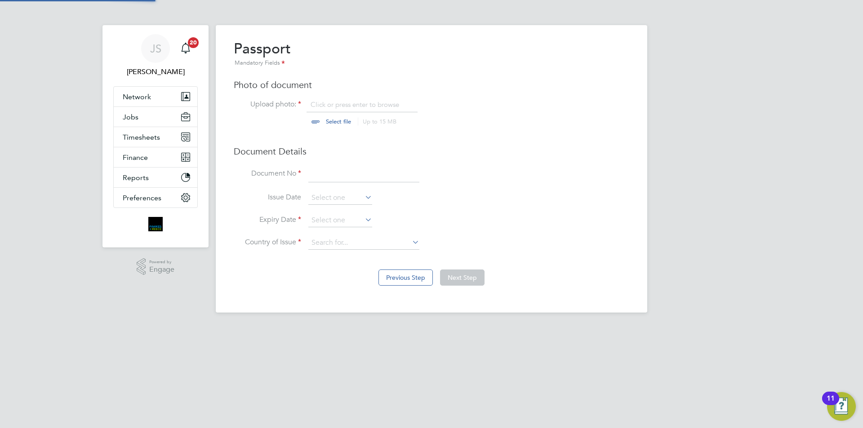
scroll to position [12, 111]
click at [338, 106] on input "file" at bounding box center [346, 113] width 141 height 27
type input "C:\fakepath\pp stamped.pdf"
click at [365, 174] on input at bounding box center [363, 174] width 111 height 16
type input "516930891"
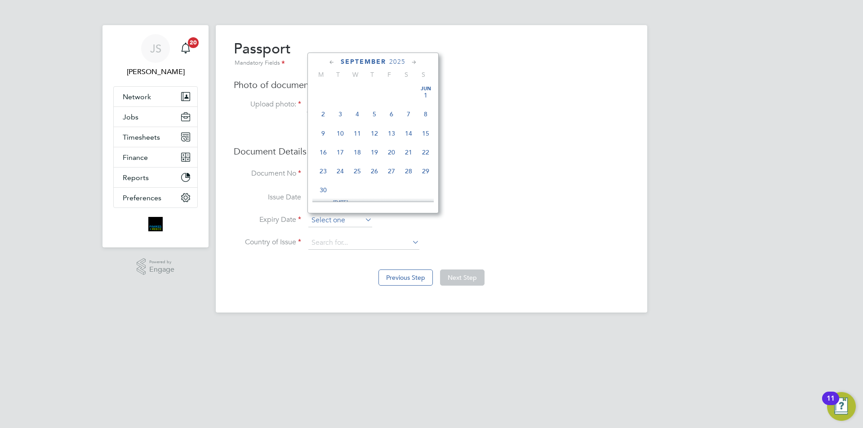
click at [349, 220] on input at bounding box center [340, 220] width 64 height 13
click at [396, 61] on span "2025" at bounding box center [397, 62] width 16 height 8
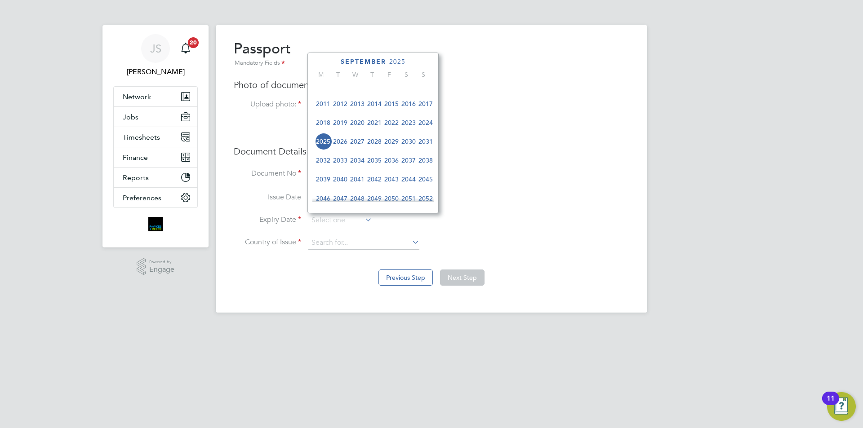
click at [411, 128] on span "2023" at bounding box center [408, 122] width 17 height 17
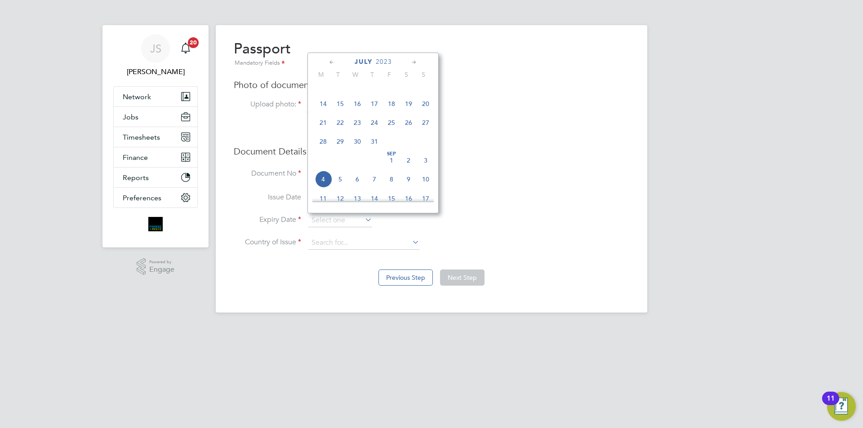
scroll to position [103, 0]
click at [342, 127] on span "11" at bounding box center [340, 124] width 17 height 17
type input "[DATE]"
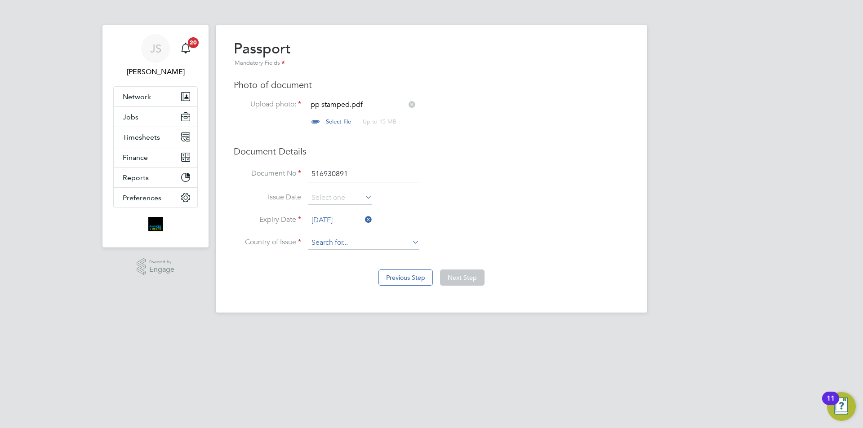
click at [344, 243] on input at bounding box center [363, 242] width 111 height 13
click at [332, 253] on li "United Ki ngdom" at bounding box center [364, 256] width 112 height 12
type input "[GEOGRAPHIC_DATA]"
click at [470, 280] on button "Next Step" at bounding box center [462, 278] width 44 height 16
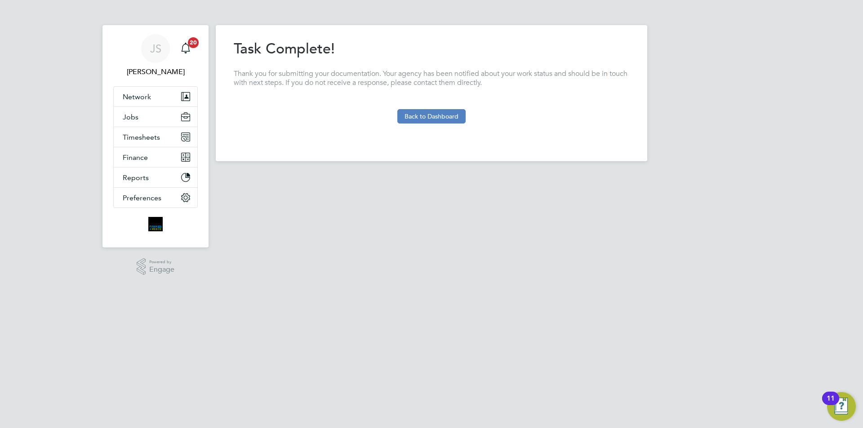
click at [440, 115] on button "Back to Dashboard" at bounding box center [431, 116] width 68 height 14
